Goal: Obtain resource: Download file/media

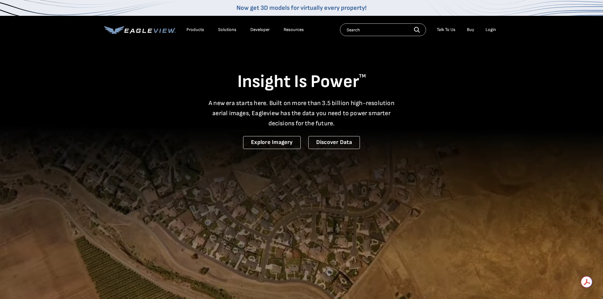
click at [491, 29] on div "Login" at bounding box center [491, 30] width 10 height 6
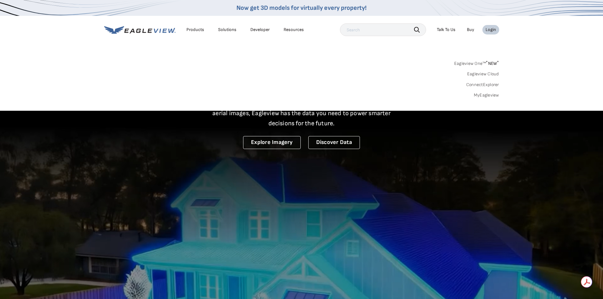
click at [494, 30] on div "Login" at bounding box center [491, 30] width 10 height 6
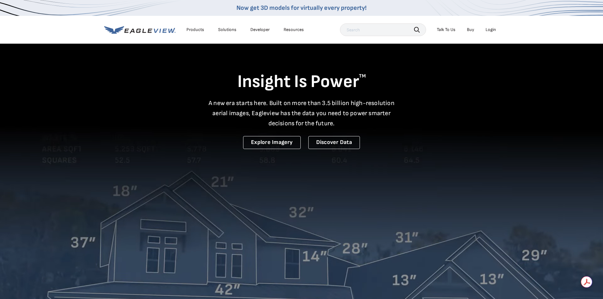
click at [490, 29] on div "Login" at bounding box center [491, 30] width 10 height 6
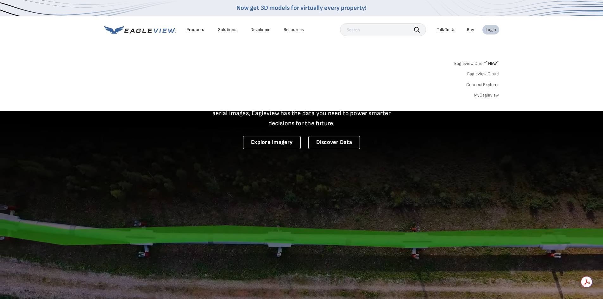
click at [490, 95] on link "MyEagleview" at bounding box center [486, 95] width 25 height 6
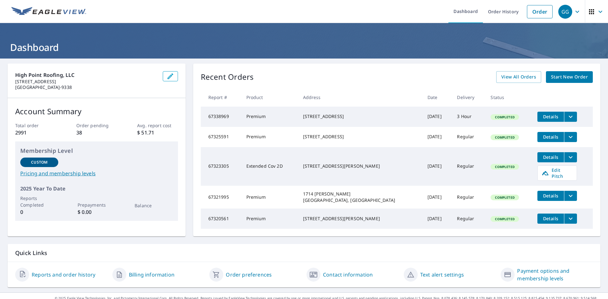
click at [541, 219] on span "Details" at bounding box center [550, 219] width 19 height 6
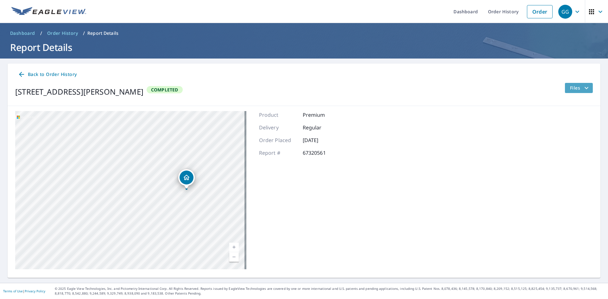
click at [584, 89] on icon "filesDropdownBtn-67320561" at bounding box center [587, 88] width 8 height 8
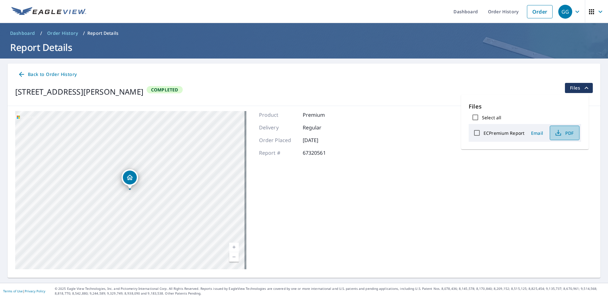
click at [567, 131] on span "PDF" at bounding box center [564, 133] width 20 height 8
click at [476, 135] on input "ECPremium Report" at bounding box center [476, 132] width 13 height 13
checkbox input "true"
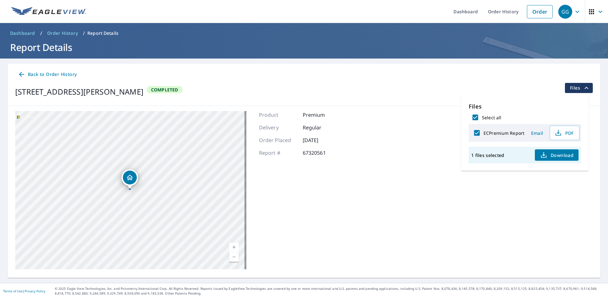
click at [560, 155] on span "Download" at bounding box center [557, 155] width 34 height 8
click at [469, 11] on link "Dashboard" at bounding box center [465, 11] width 35 height 23
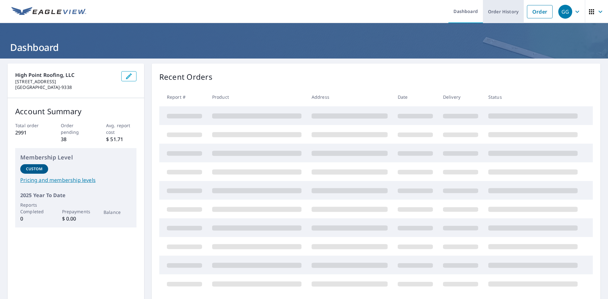
click at [500, 9] on link "Order History" at bounding box center [503, 11] width 41 height 23
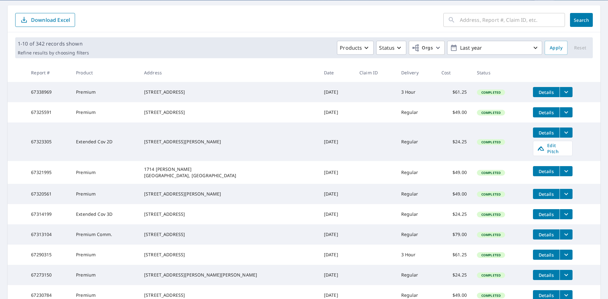
scroll to position [63, 0]
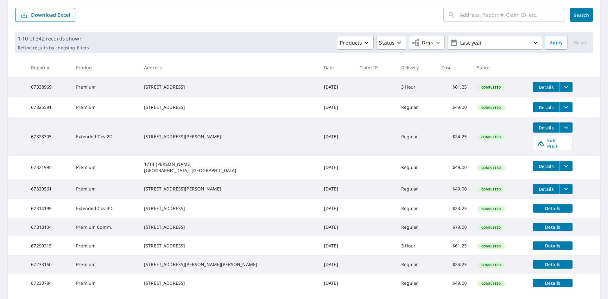
click at [562, 188] on icon "filesDropdownBtn-67320561" at bounding box center [566, 189] width 8 height 8
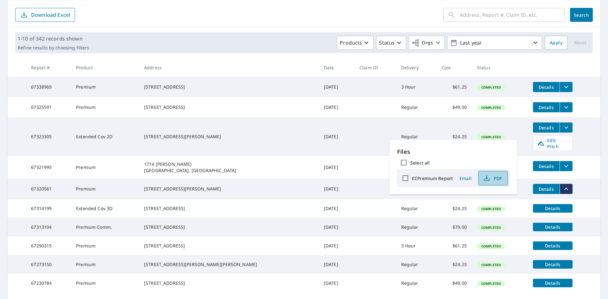
click at [497, 180] on span "PDF" at bounding box center [492, 179] width 20 height 8
